Goal: Task Accomplishment & Management: Manage account settings

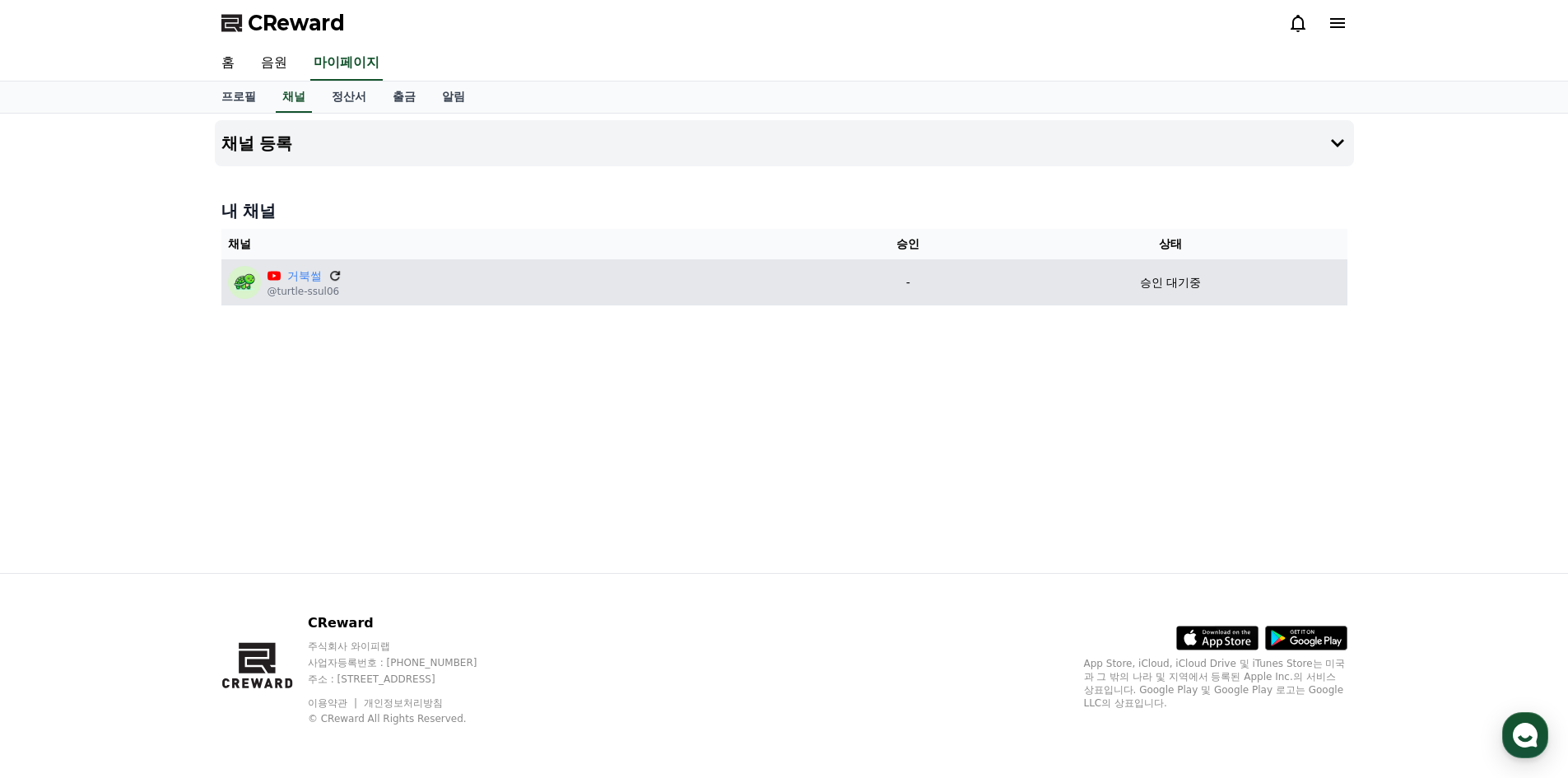
click at [340, 273] on icon at bounding box center [335, 276] width 14 height 14
